Goal: Navigation & Orientation: Find specific page/section

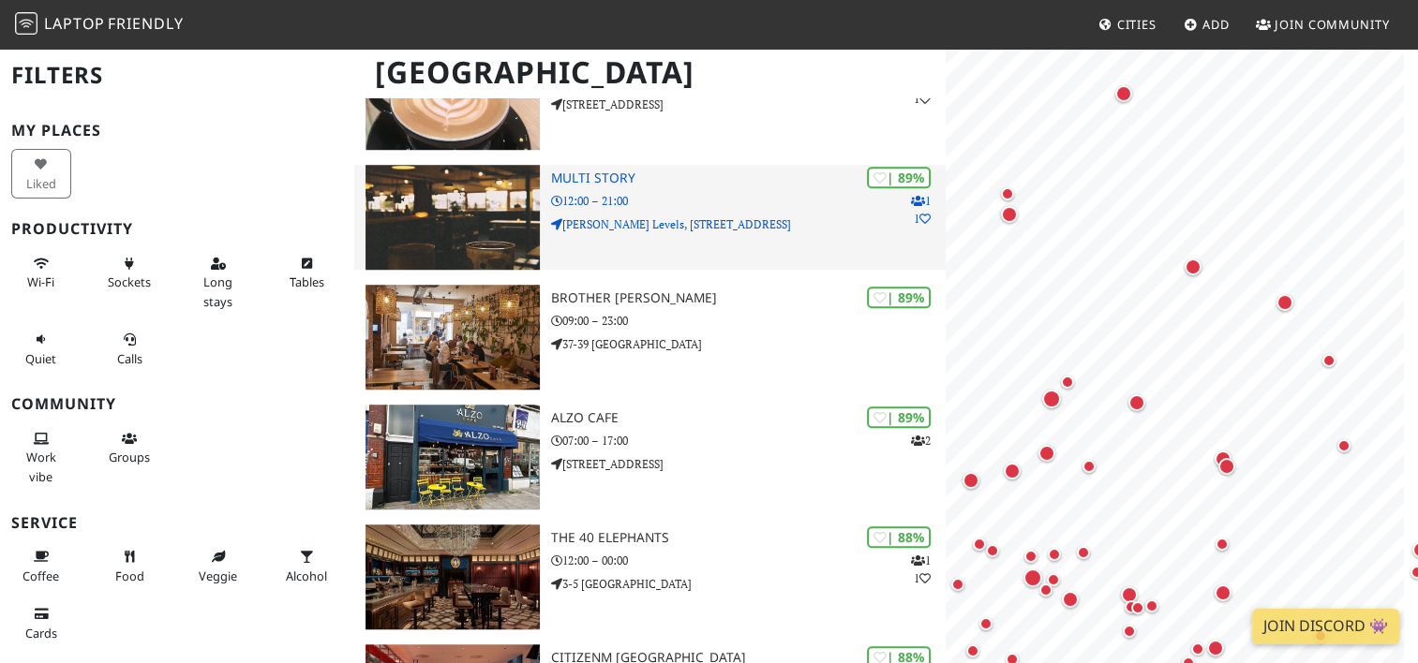
scroll to position [1435, 0]
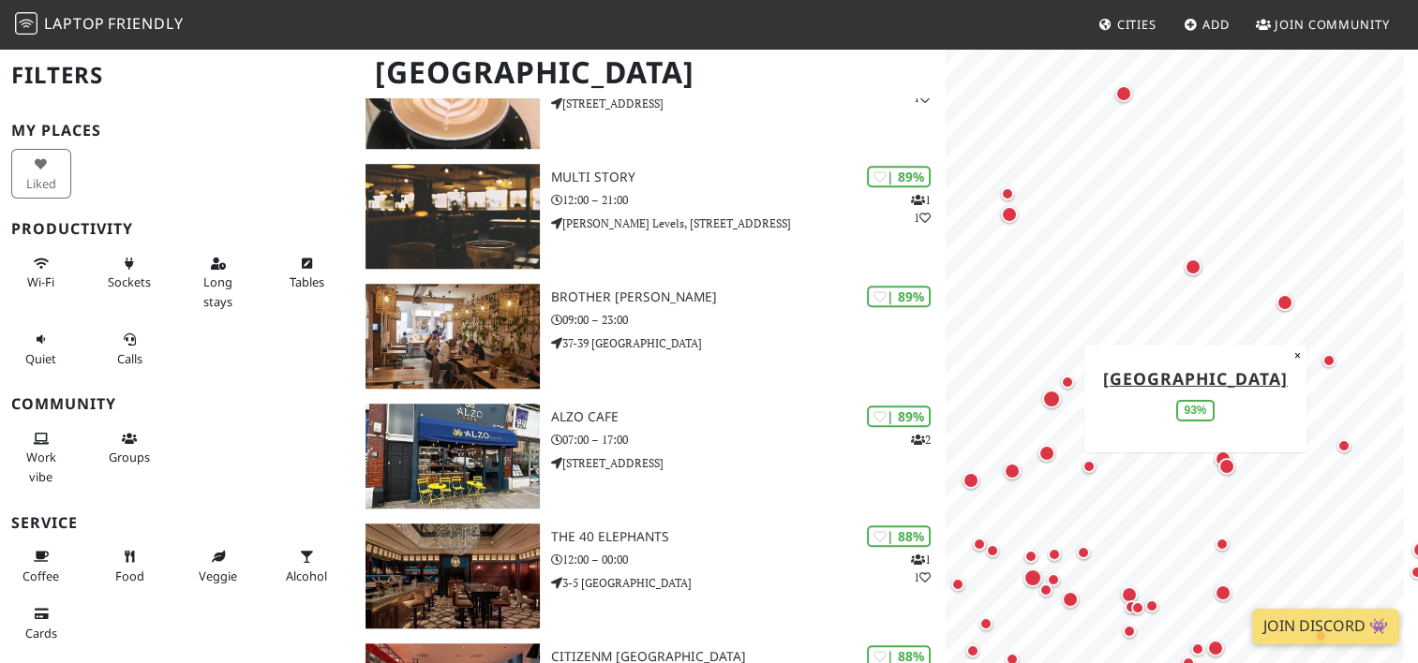
click at [1053, 401] on div "Map marker" at bounding box center [1051, 399] width 19 height 19
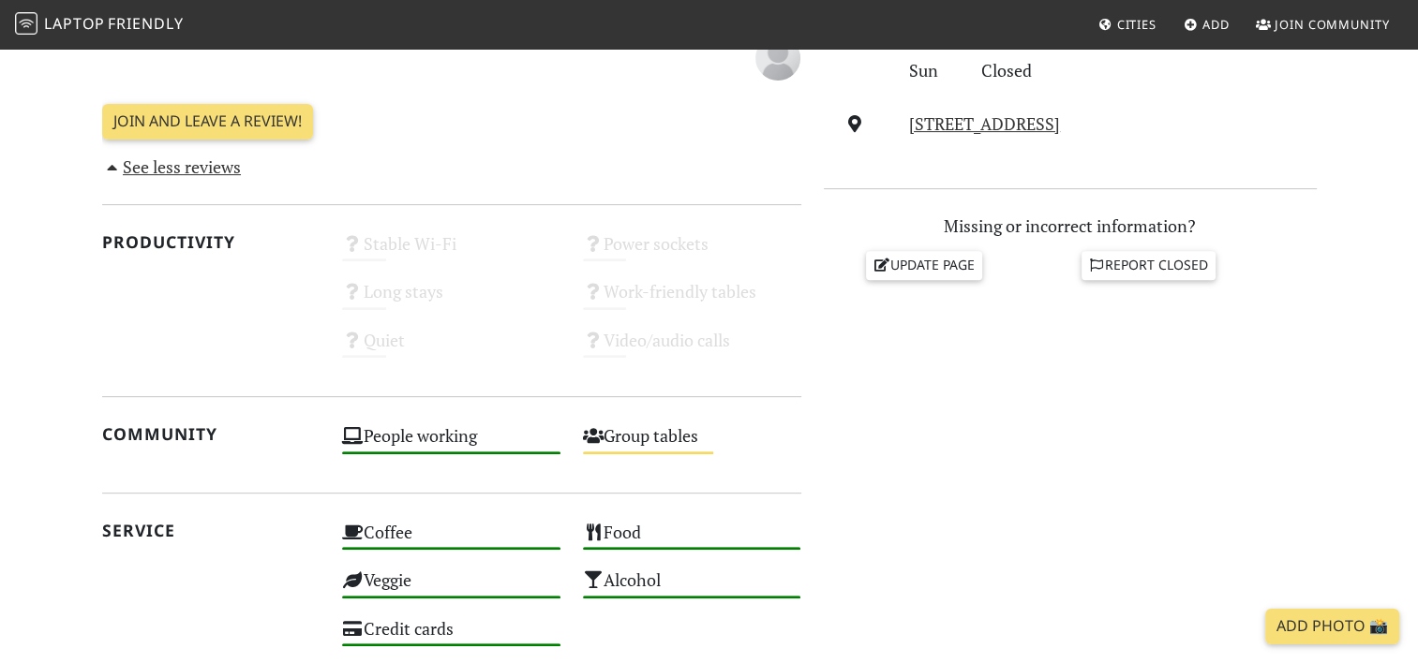
scroll to position [991, 0]
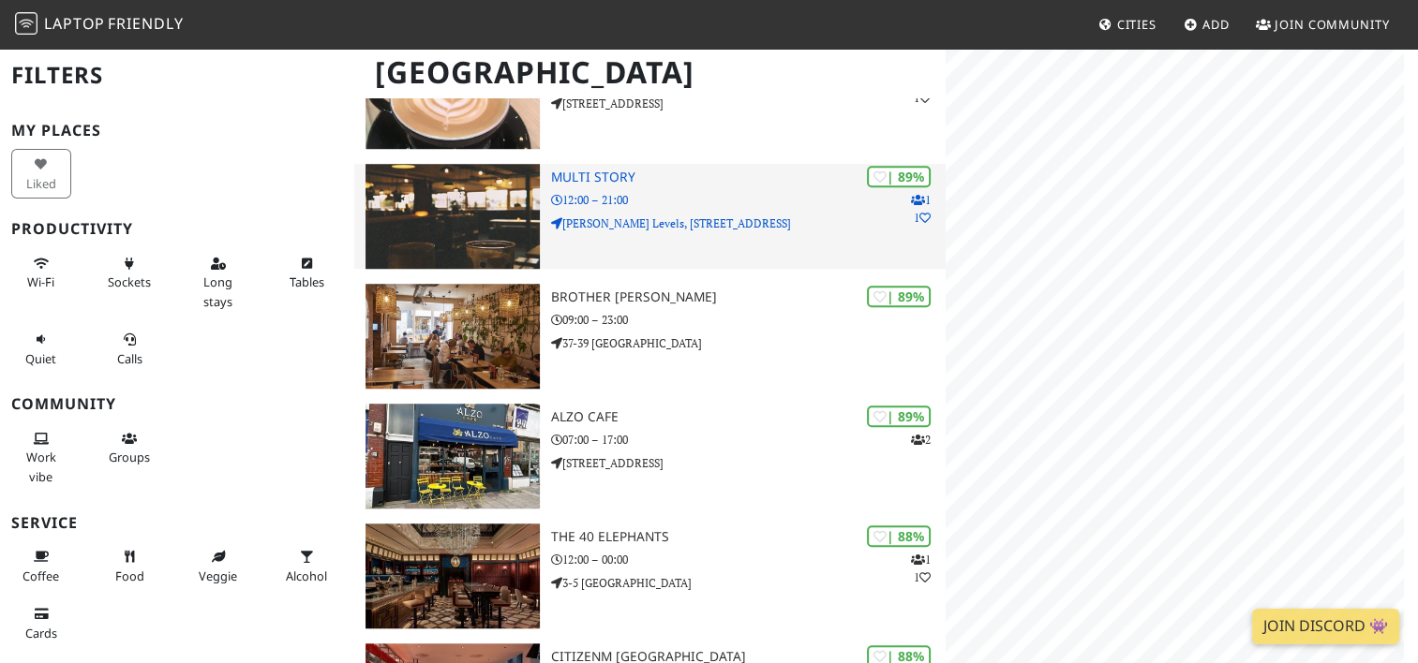
scroll to position [1435, 0]
